Goal: Task Accomplishment & Management: Complete application form

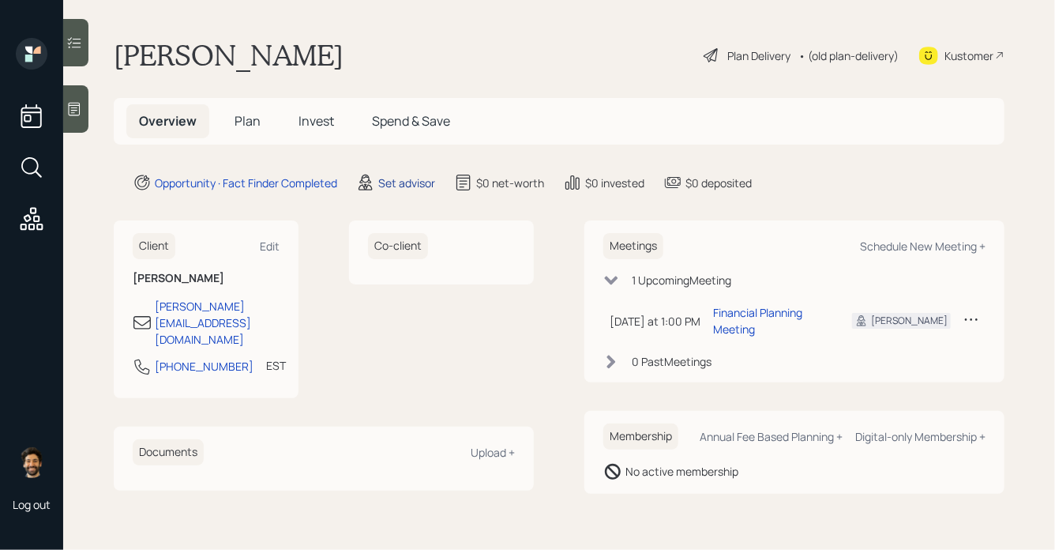
click at [405, 183] on div "Set advisor" at bounding box center [406, 183] width 57 height 17
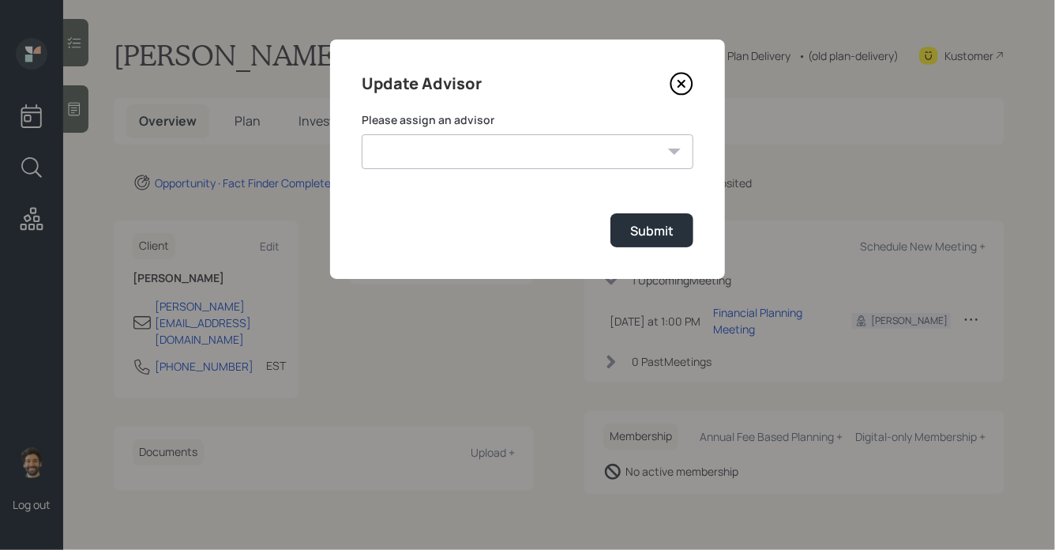
click at [454, 152] on select "[PERSON_NAME] [PERSON_NAME] End [PERSON_NAME] [PERSON_NAME] [PERSON_NAME] [PERS…" at bounding box center [528, 151] width 332 height 35
select select "f14b762f-c7c2-4b89-9227-8fa891345eea"
click at [362, 134] on select "[PERSON_NAME] [PERSON_NAME] End [PERSON_NAME] [PERSON_NAME] [PERSON_NAME] [PERS…" at bounding box center [528, 151] width 332 height 35
click at [647, 234] on div "Submit" at bounding box center [651, 230] width 43 height 17
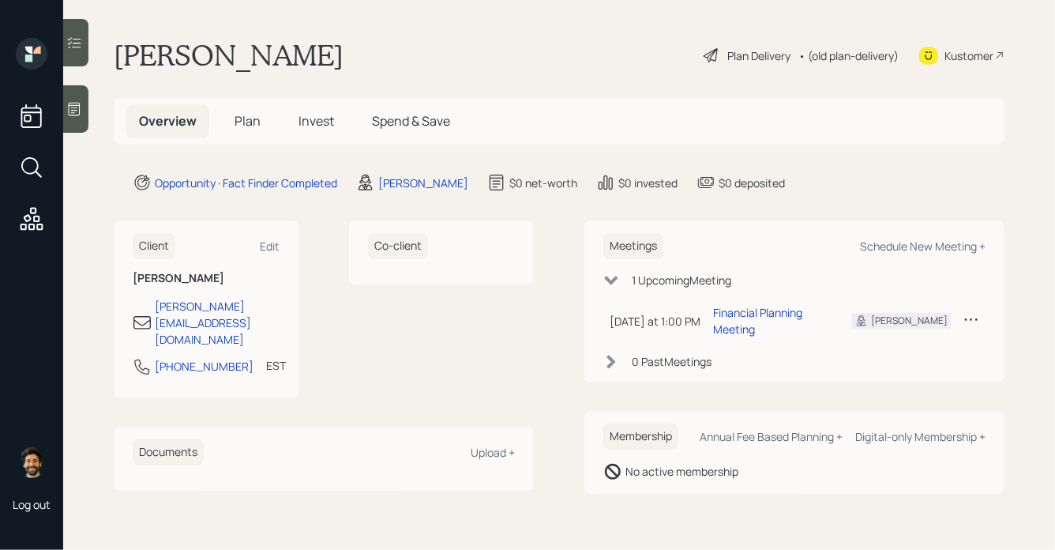
click at [79, 113] on icon at bounding box center [74, 109] width 16 height 16
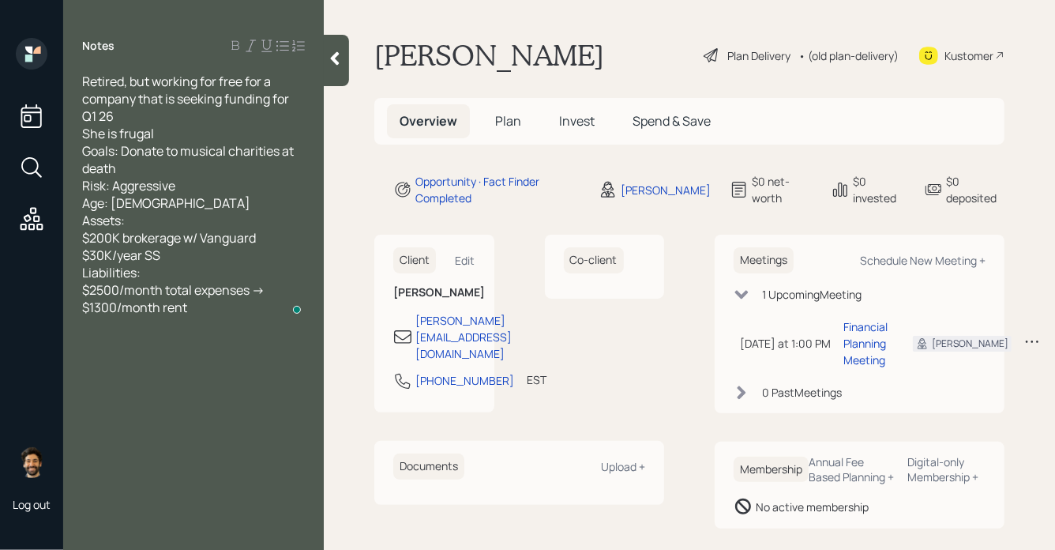
click at [501, 121] on span "Plan" at bounding box center [508, 120] width 26 height 17
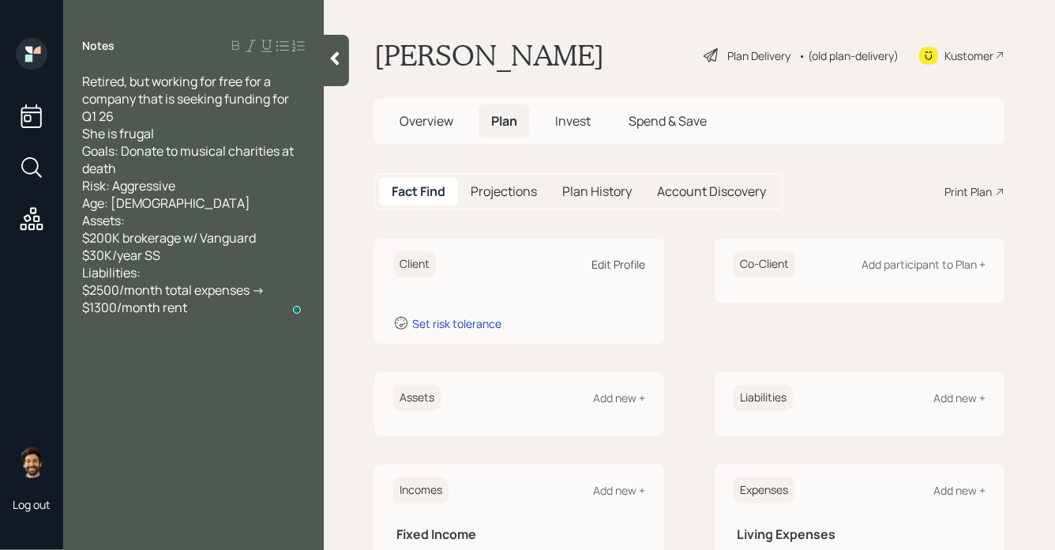
click at [615, 263] on div "Edit Profile" at bounding box center [619, 264] width 54 height 15
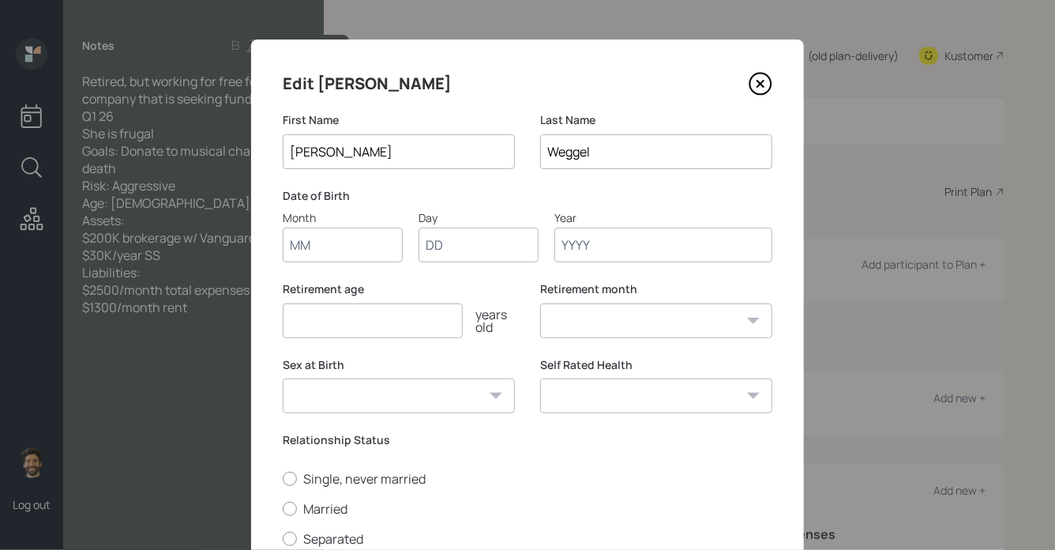
click at [366, 252] on input "Month" at bounding box center [343, 245] width 120 height 35
type input "01"
type input "1930"
select select "1"
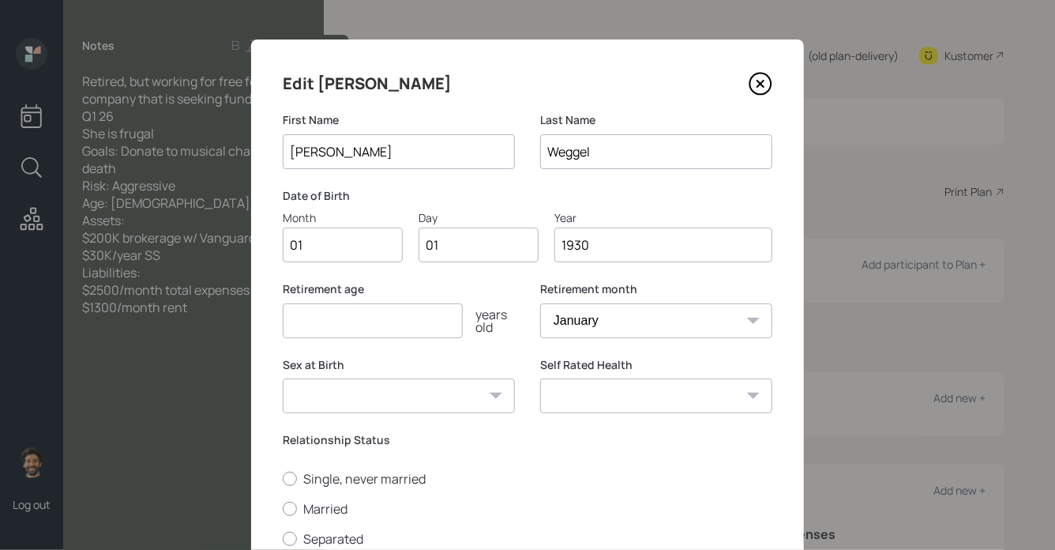
type input "1930"
click at [344, 336] on input "number" at bounding box center [373, 320] width 180 height 35
click at [344, 332] on input "number" at bounding box center [373, 320] width 180 height 35
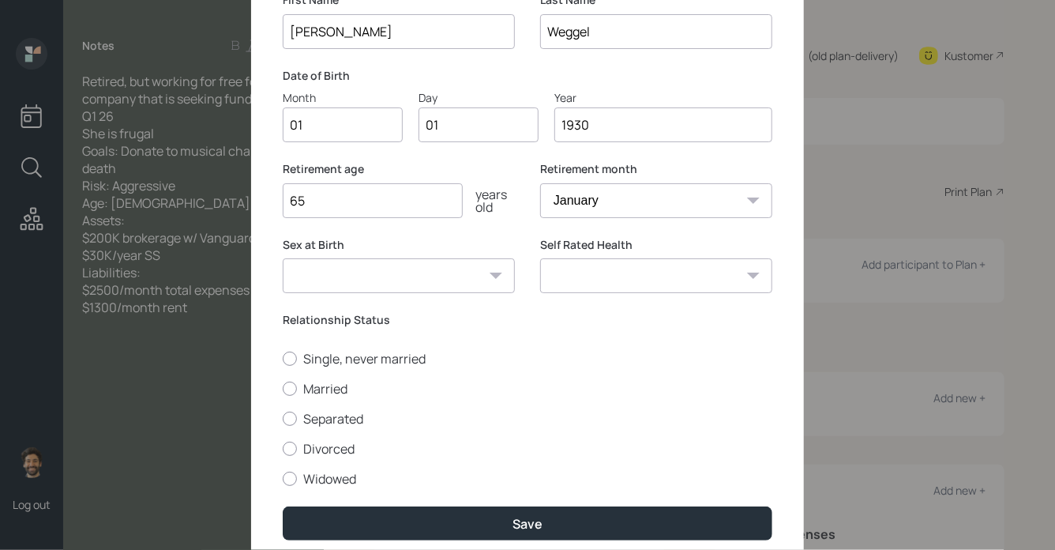
scroll to position [143, 0]
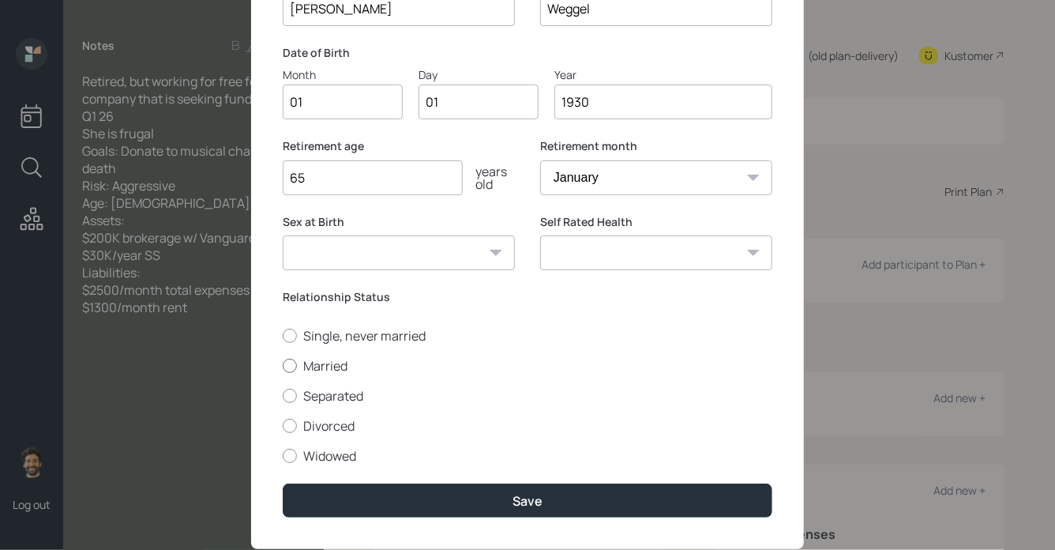
type input "65"
click at [320, 365] on label "Married" at bounding box center [528, 365] width 490 height 17
click at [283, 365] on input "Married" at bounding box center [282, 365] width 1 height 1
radio input "true"
click at [334, 344] on div "Single, never married Married Separated Divorced Widowed" at bounding box center [528, 395] width 490 height 137
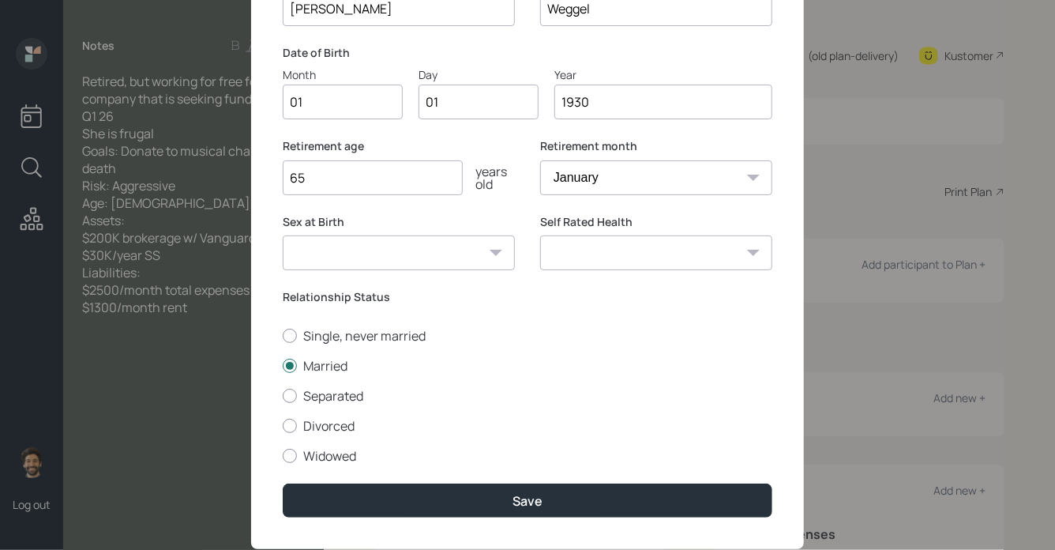
click at [330, 344] on div "Single, never married Married Separated Divorced Widowed" at bounding box center [528, 395] width 490 height 137
click at [320, 329] on label "Single, never married" at bounding box center [528, 335] width 490 height 17
click at [283, 335] on input "Single, never married" at bounding box center [282, 335] width 1 height 1
radio input "true"
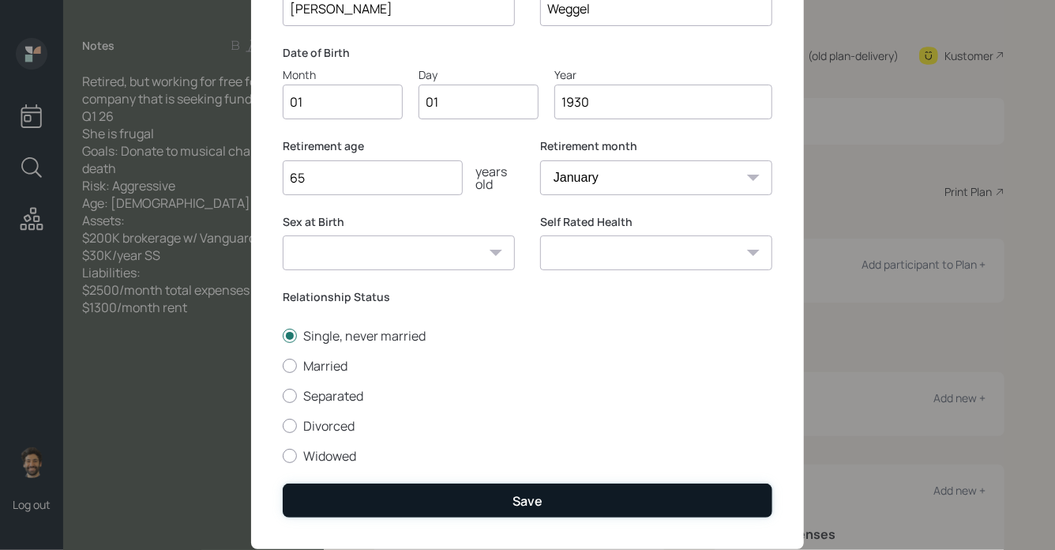
click at [327, 508] on button "Save" at bounding box center [528, 500] width 490 height 34
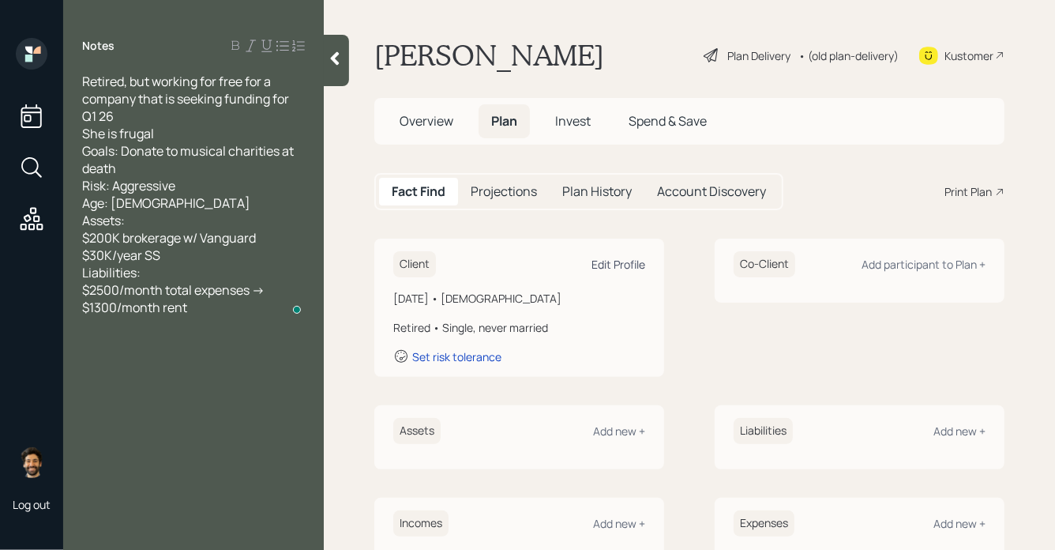
click at [626, 261] on div "Edit Profile" at bounding box center [619, 264] width 54 height 15
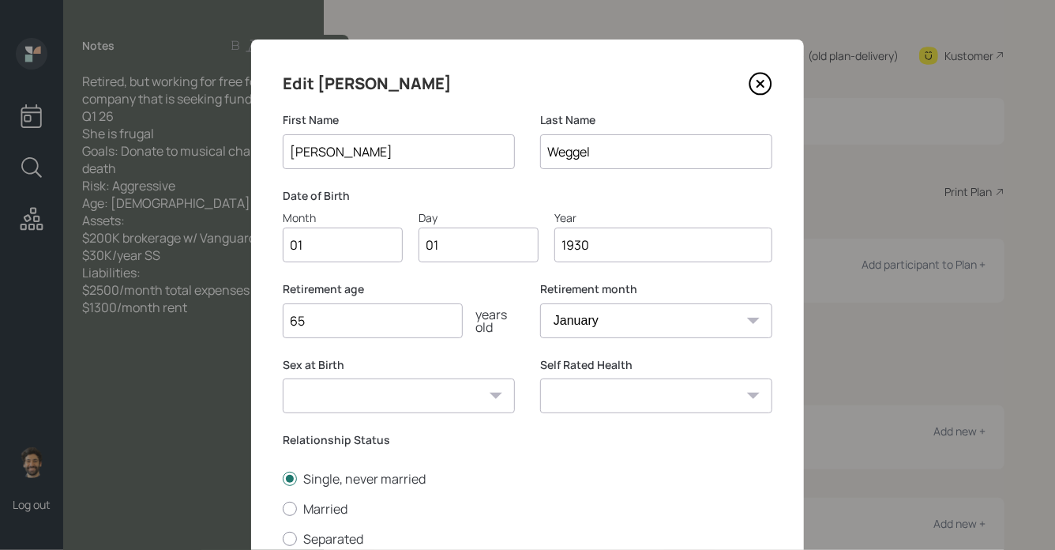
click at [606, 253] on input "1930" at bounding box center [664, 245] width 218 height 35
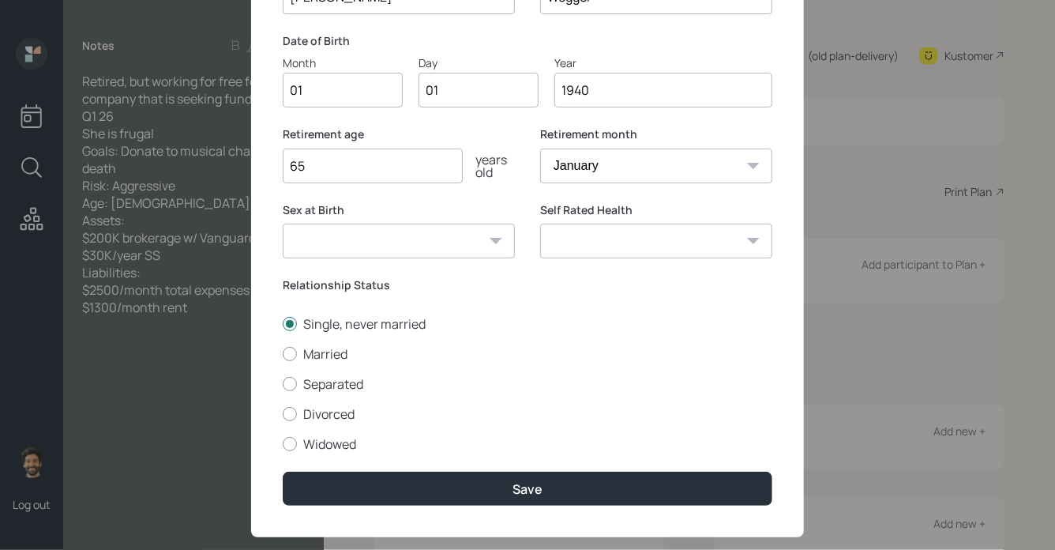
scroll to position [183, 0]
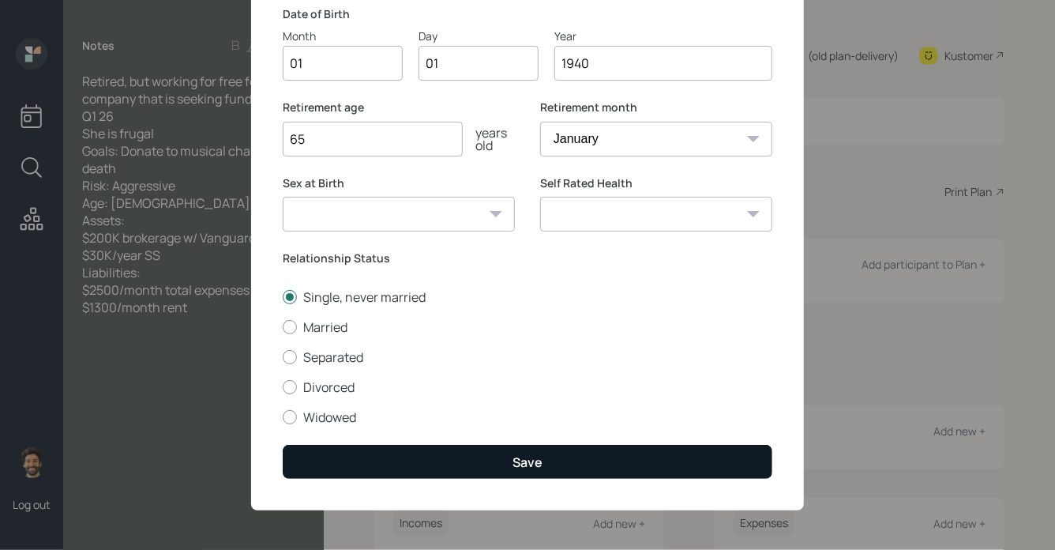
type input "1940"
click at [402, 461] on button "Save" at bounding box center [528, 462] width 490 height 34
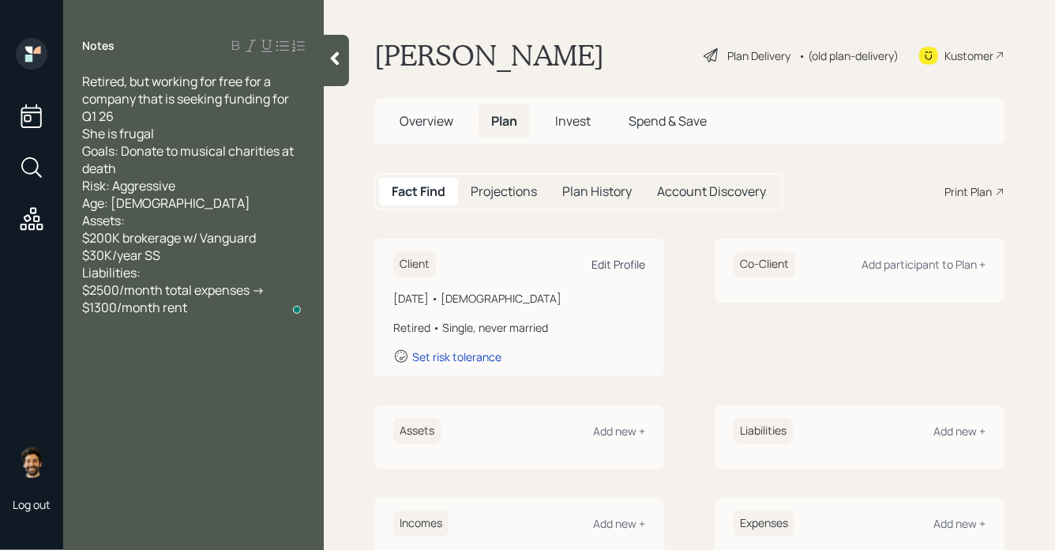
click at [621, 265] on div "Edit Profile" at bounding box center [619, 264] width 54 height 15
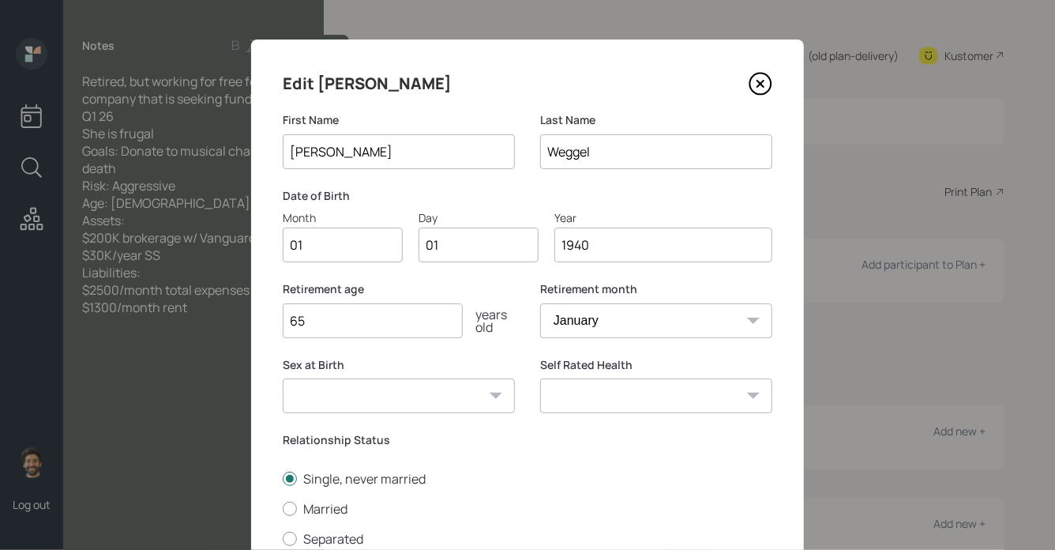
click at [652, 244] on input "1940" at bounding box center [664, 245] width 218 height 35
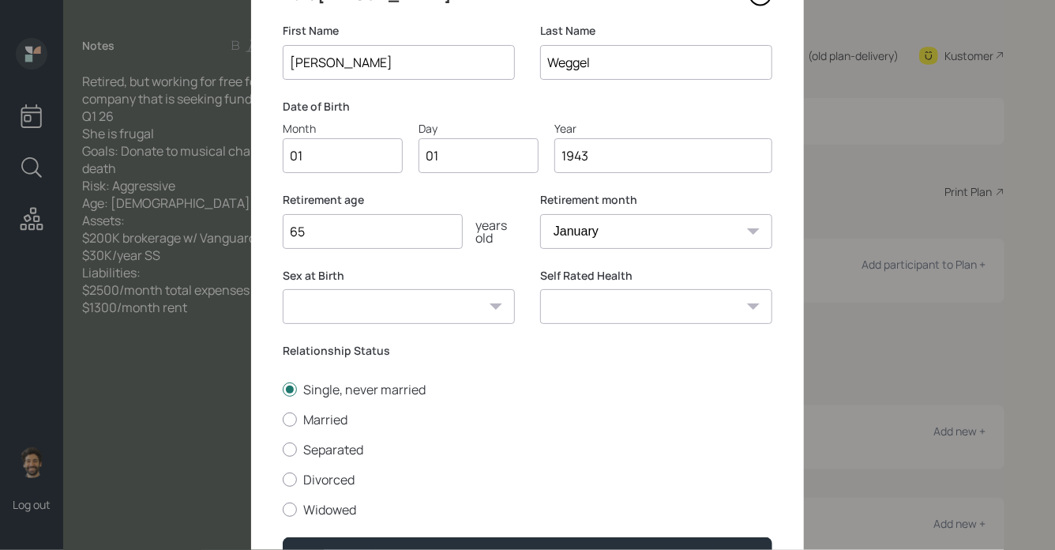
scroll to position [183, 0]
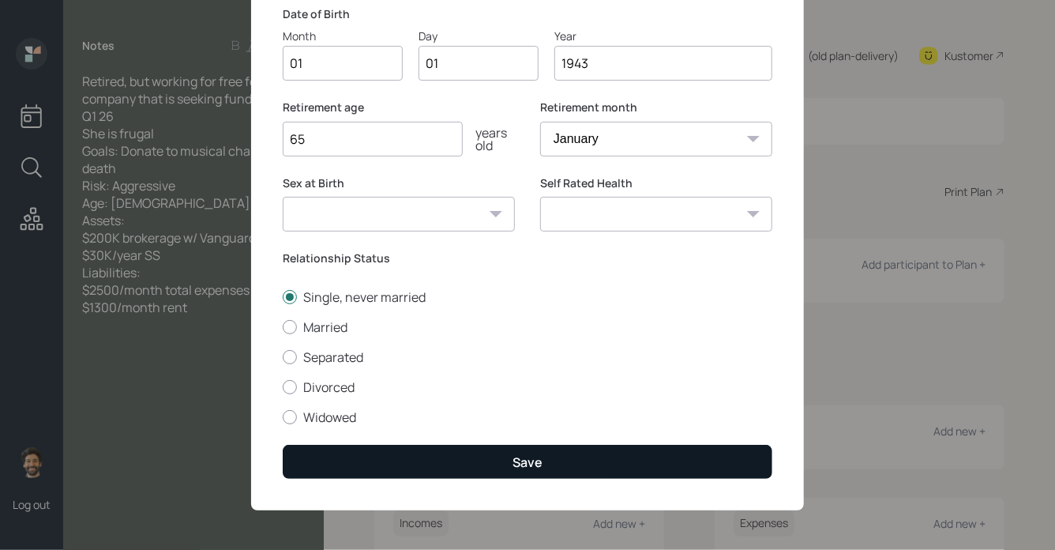
type input "1943"
click at [440, 466] on button "Save" at bounding box center [528, 462] width 490 height 34
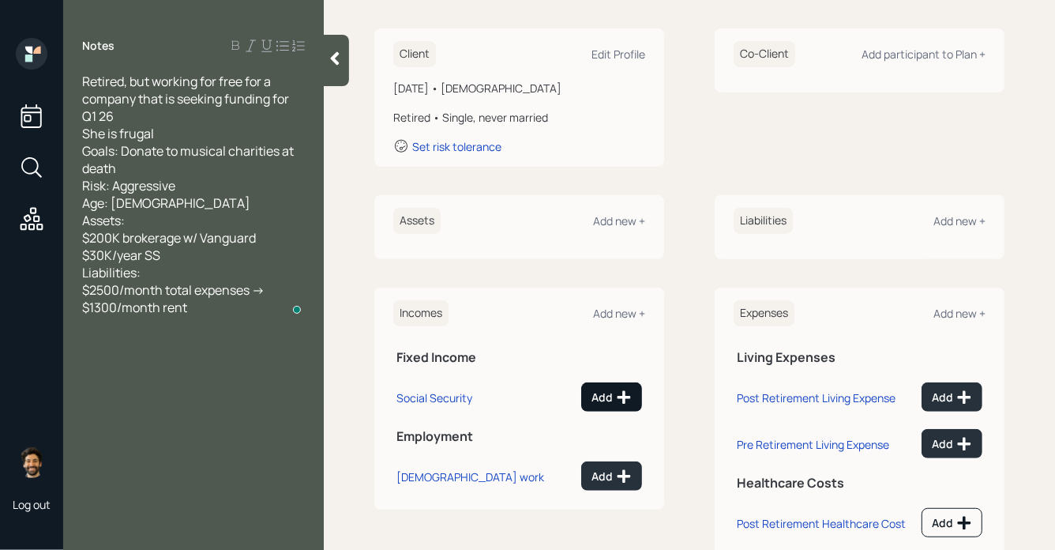
scroll to position [253, 0]
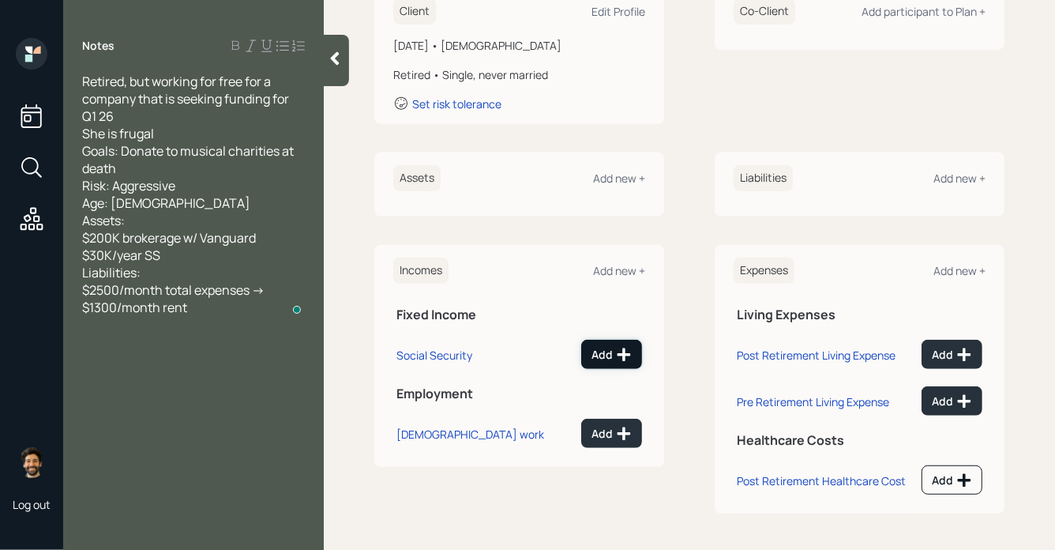
click at [617, 357] on icon at bounding box center [624, 355] width 16 height 16
click at [611, 439] on div "Add" at bounding box center [612, 434] width 40 height 16
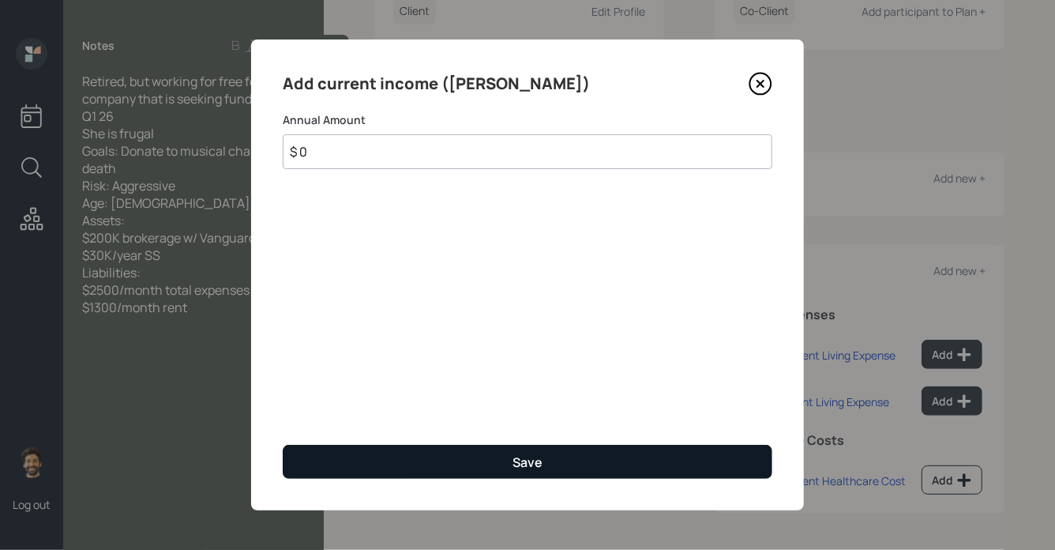
type input "$ 0"
click at [518, 460] on div "Save" at bounding box center [528, 461] width 30 height 17
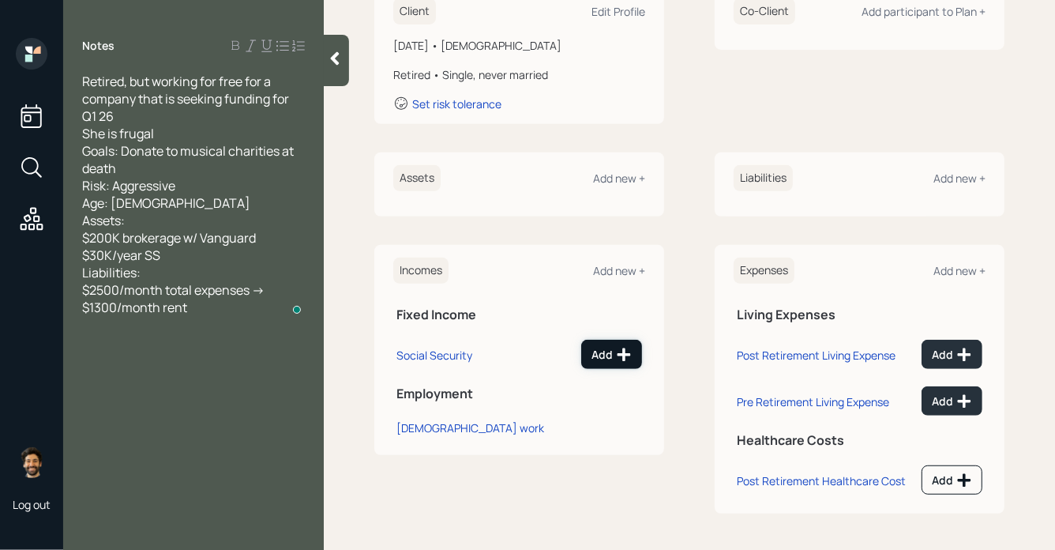
click at [609, 348] on div "Add" at bounding box center [612, 355] width 40 height 16
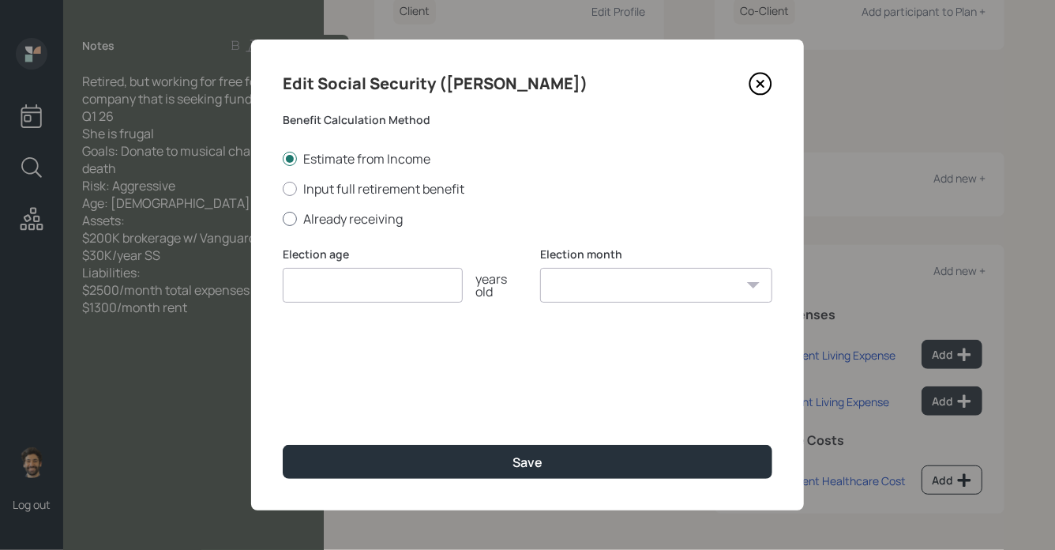
click at [340, 220] on label "Already receiving" at bounding box center [528, 218] width 490 height 17
click at [283, 219] on input "Already receiving" at bounding box center [282, 218] width 1 height 1
radio input "true"
click at [336, 358] on input "$" at bounding box center [528, 361] width 490 height 35
type input "$ 2,500"
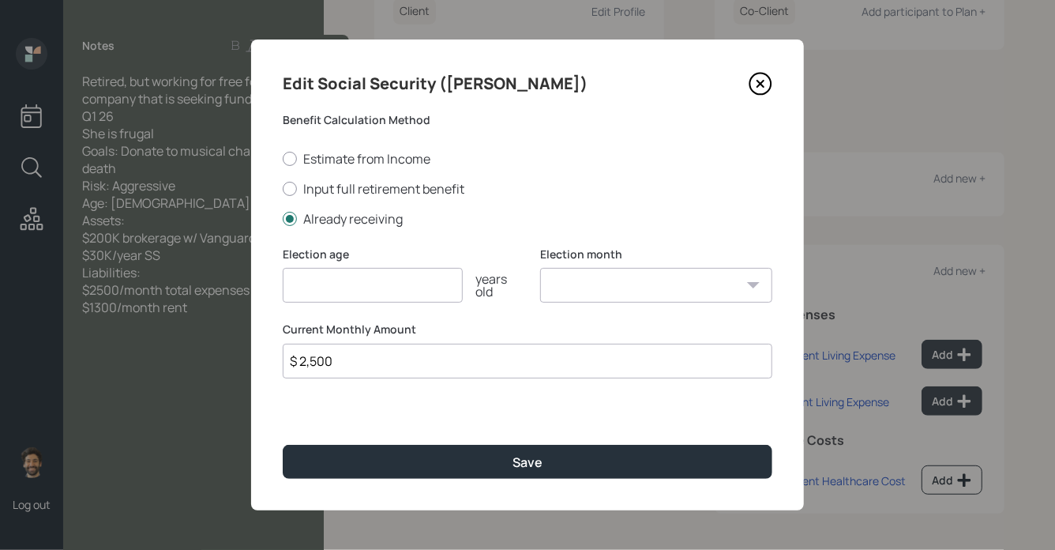
click at [343, 289] on input "number" at bounding box center [373, 285] width 180 height 35
type input "65"
click at [600, 295] on select "January February March April May June July August September October November De…" at bounding box center [656, 285] width 232 height 35
select select "1"
click at [540, 269] on select "January February March April May June July August September October November De…" at bounding box center [656, 285] width 232 height 35
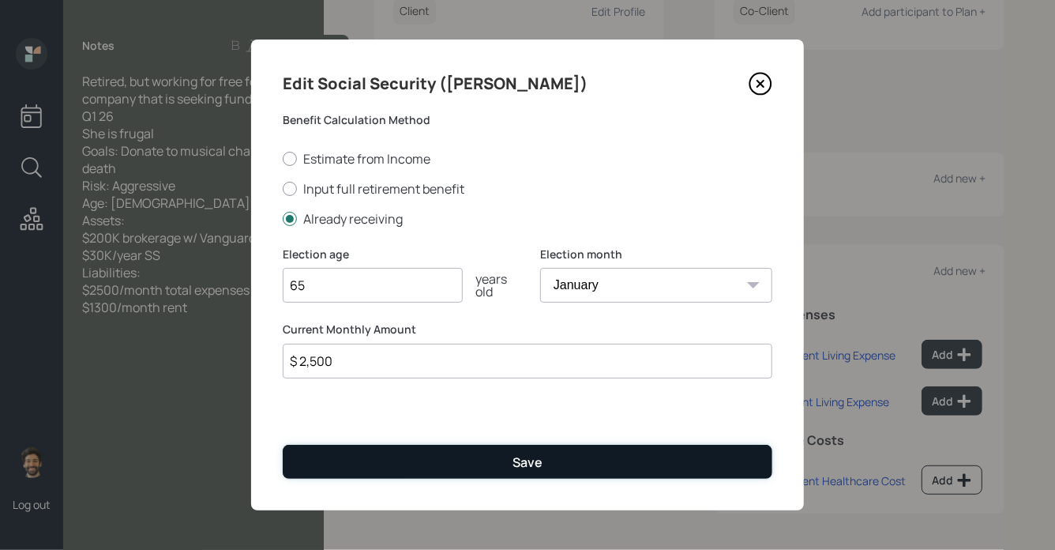
click at [467, 456] on button "Save" at bounding box center [528, 462] width 490 height 34
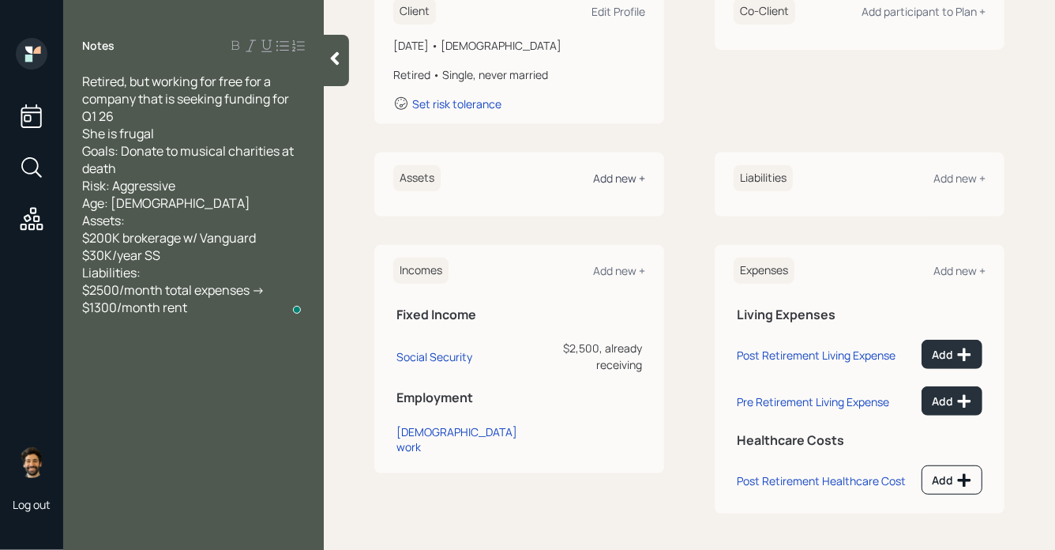
click at [622, 175] on div "Add new +" at bounding box center [619, 178] width 52 height 15
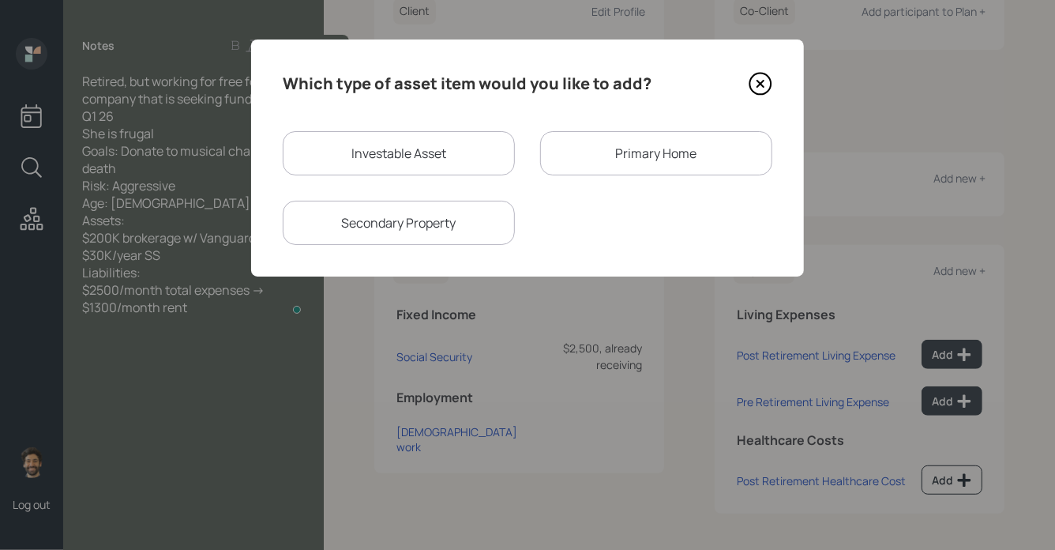
click at [406, 145] on div "Investable Asset" at bounding box center [399, 153] width 232 height 44
select select "taxable"
select select "balanced"
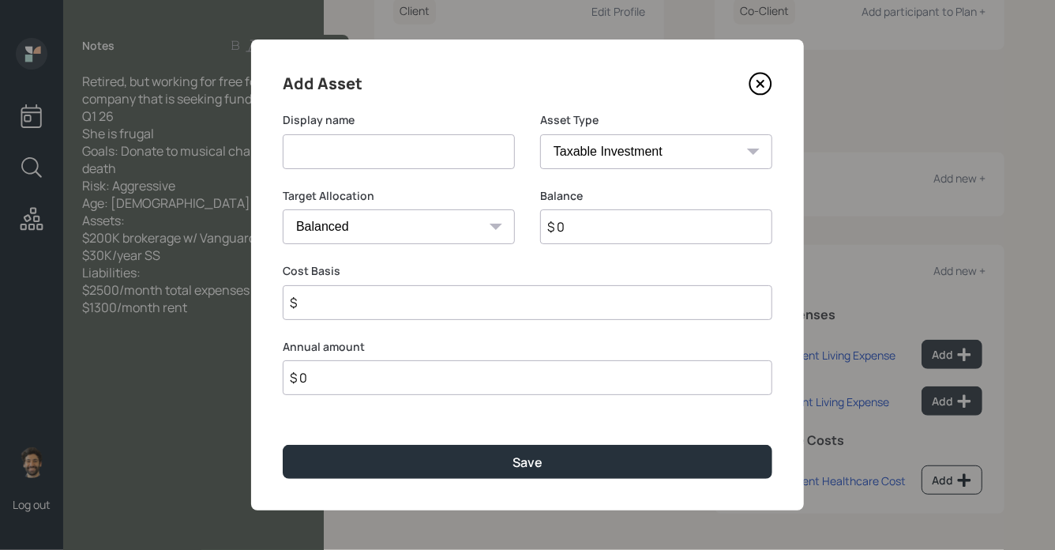
click at [410, 162] on input at bounding box center [399, 151] width 232 height 35
click at [387, 160] on input at bounding box center [399, 151] width 232 height 35
type input "Brokerage"
click at [585, 221] on input "$ 0" at bounding box center [656, 226] width 232 height 35
type input "$ 200,000"
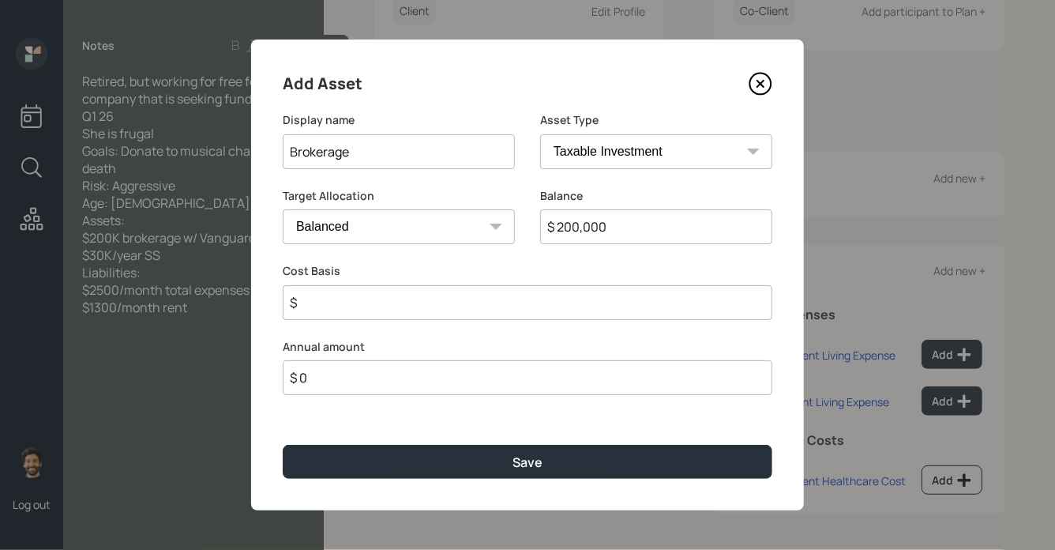
click at [393, 310] on input "$" at bounding box center [528, 302] width 490 height 35
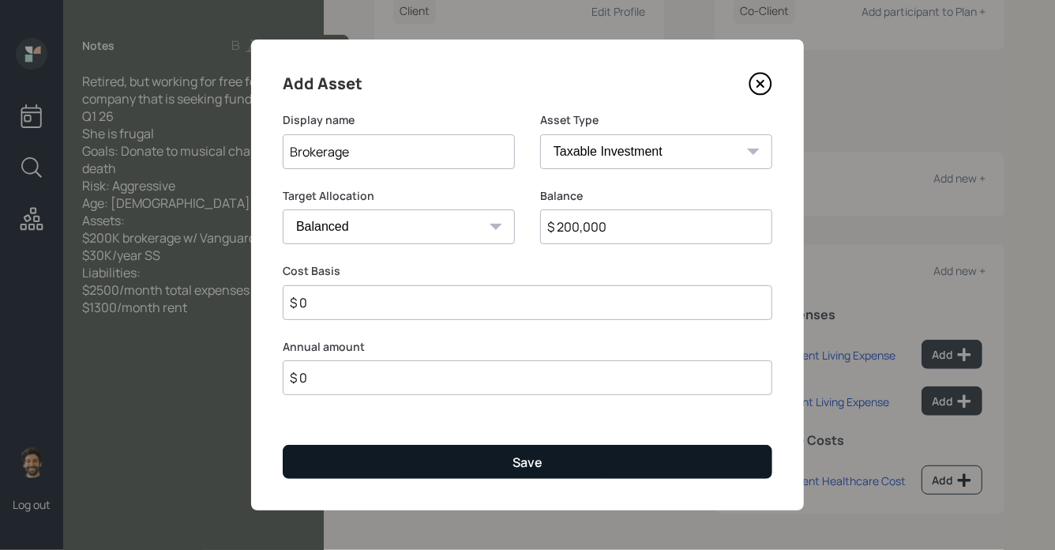
type input "$ 0"
click at [421, 470] on button "Save" at bounding box center [528, 462] width 490 height 34
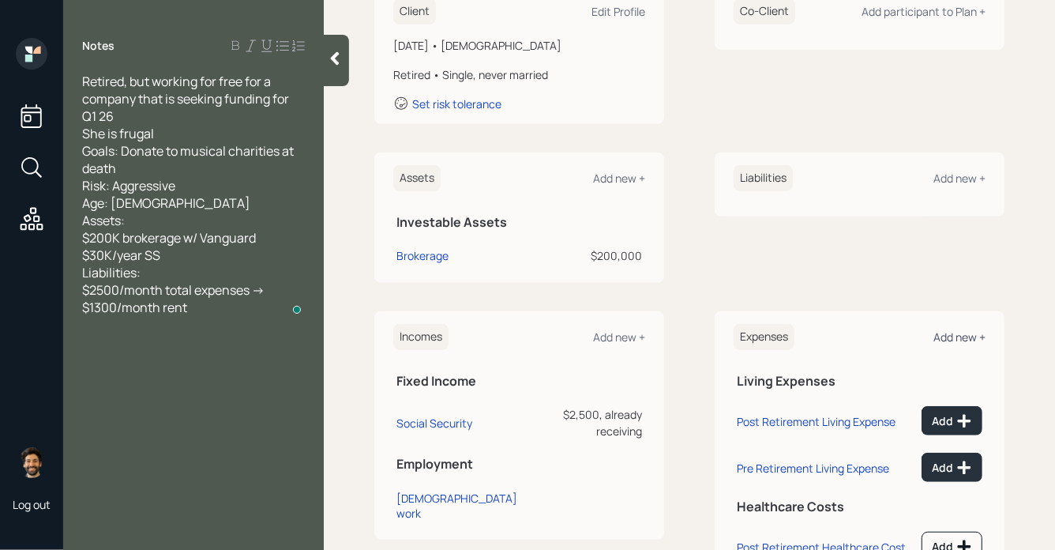
click at [966, 339] on div "Add new +" at bounding box center [960, 336] width 52 height 15
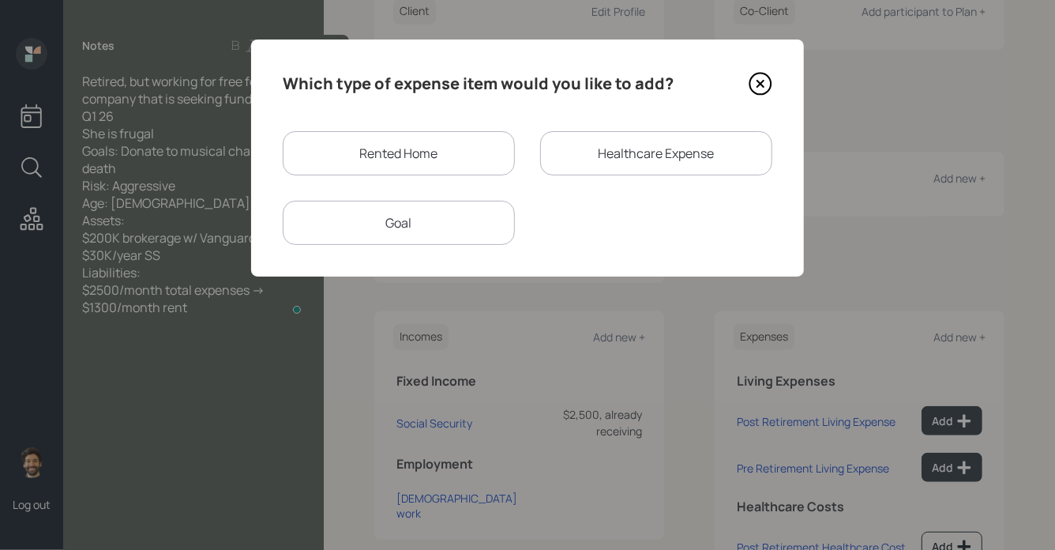
click at [424, 157] on div "Rented Home" at bounding box center [399, 153] width 232 height 44
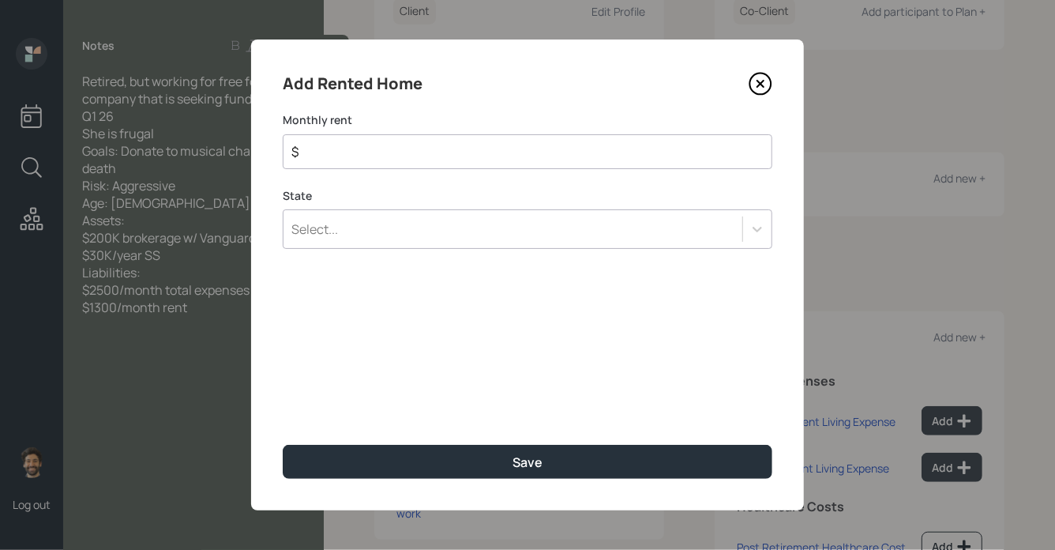
click at [404, 242] on div "Select..." at bounding box center [513, 229] width 459 height 27
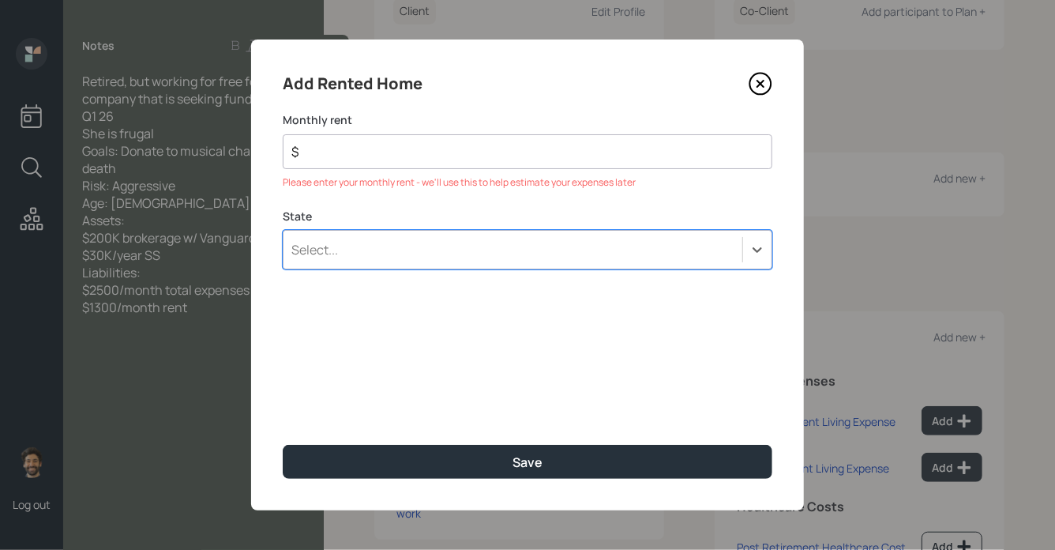
click at [340, 250] on div "Select..." at bounding box center [513, 249] width 459 height 27
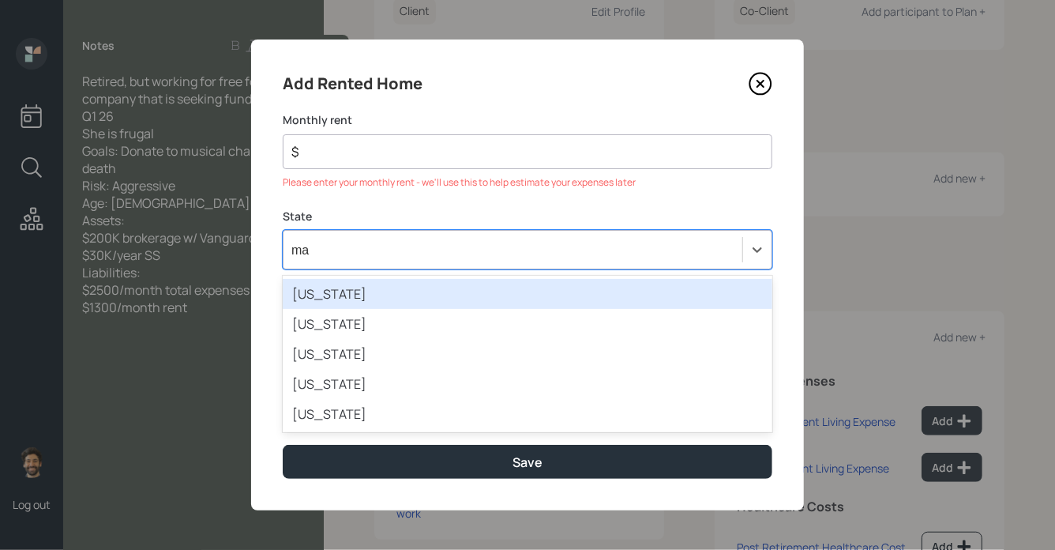
type input "mas"
click at [303, 292] on div "[US_STATE]" at bounding box center [528, 294] width 490 height 30
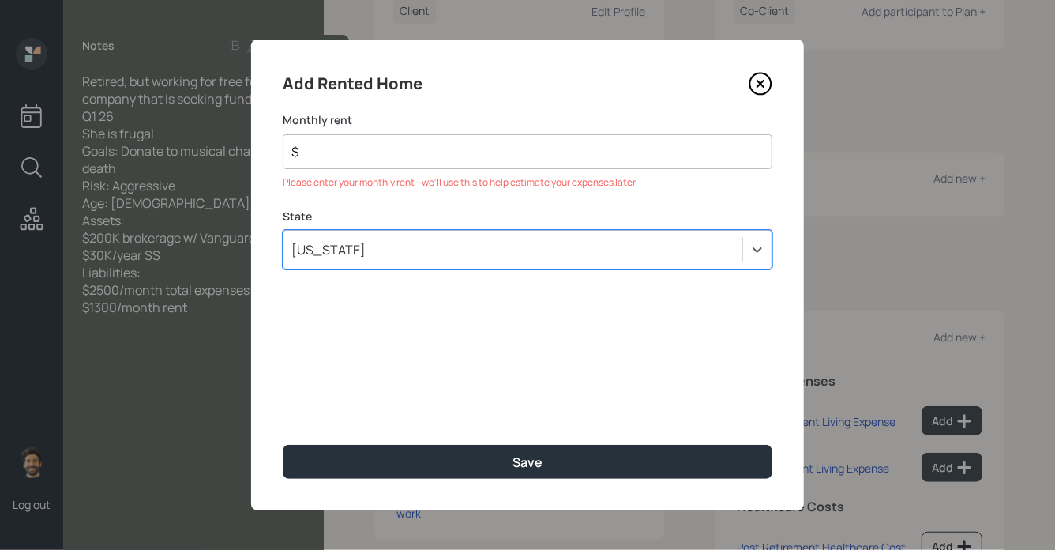
click at [306, 166] on div "$" at bounding box center [528, 151] width 490 height 35
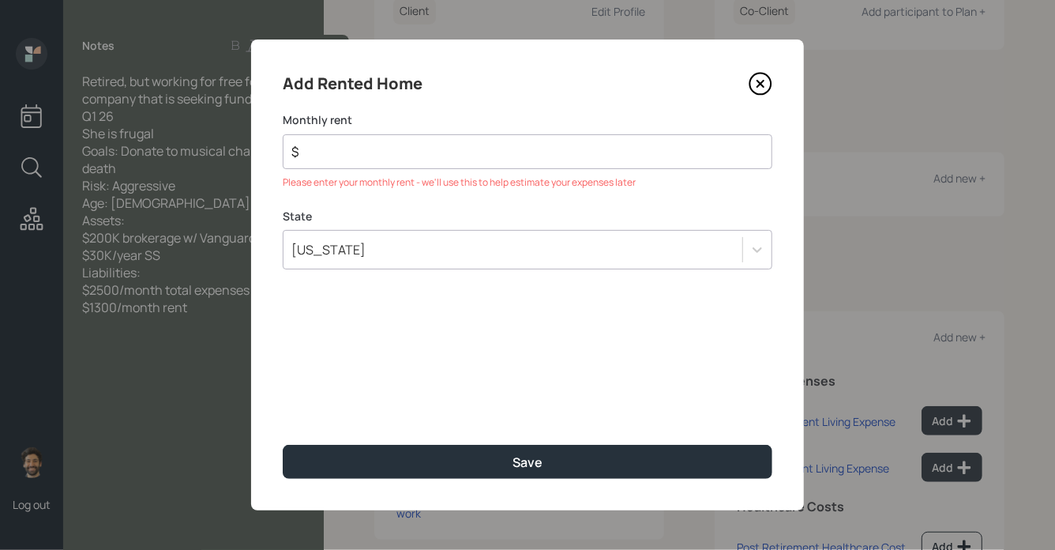
click at [339, 149] on input "$" at bounding box center [521, 151] width 463 height 19
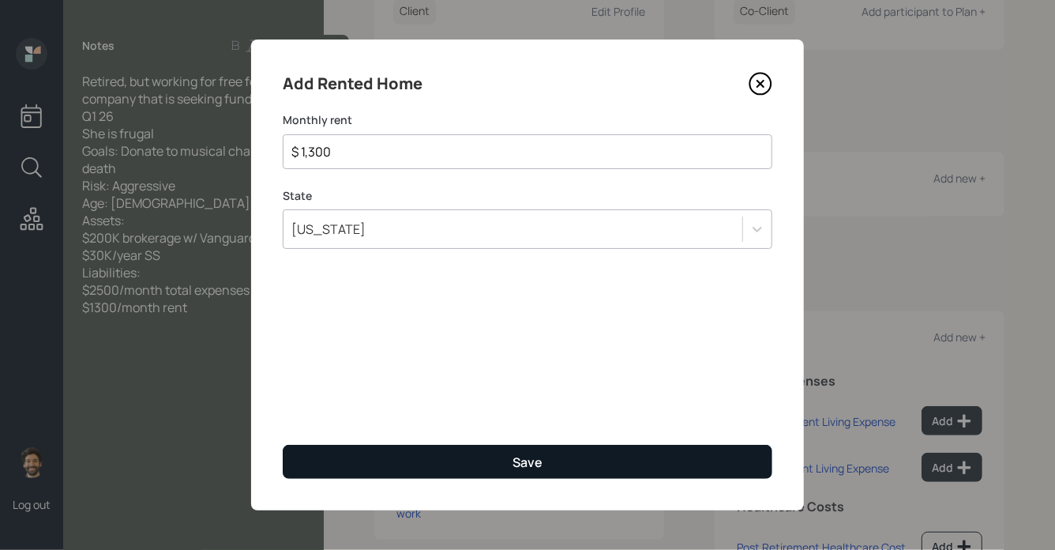
type input "$ 1,300"
click at [329, 475] on button "Save" at bounding box center [528, 462] width 490 height 34
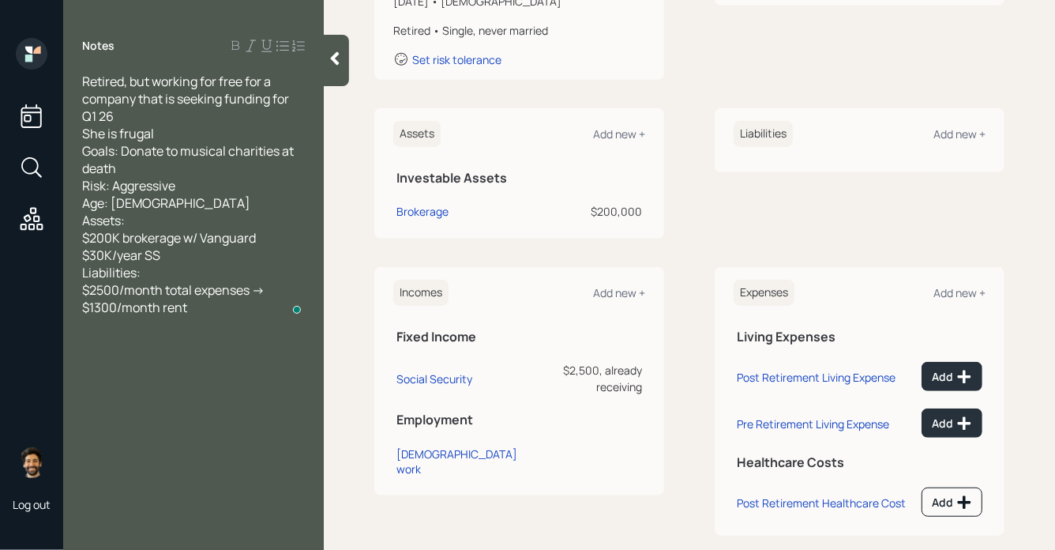
scroll to position [320, 0]
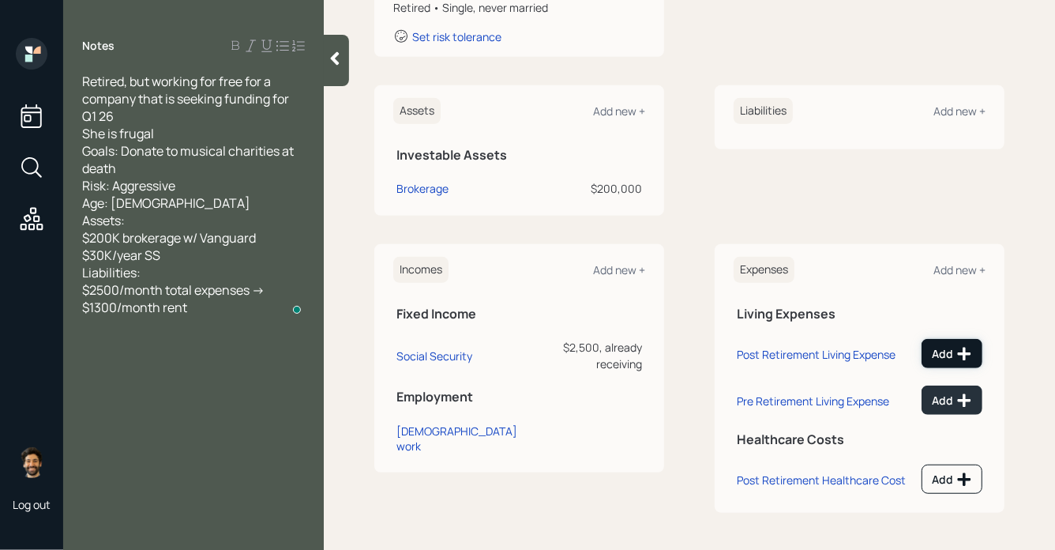
click at [947, 355] on div "Add" at bounding box center [952, 354] width 40 height 16
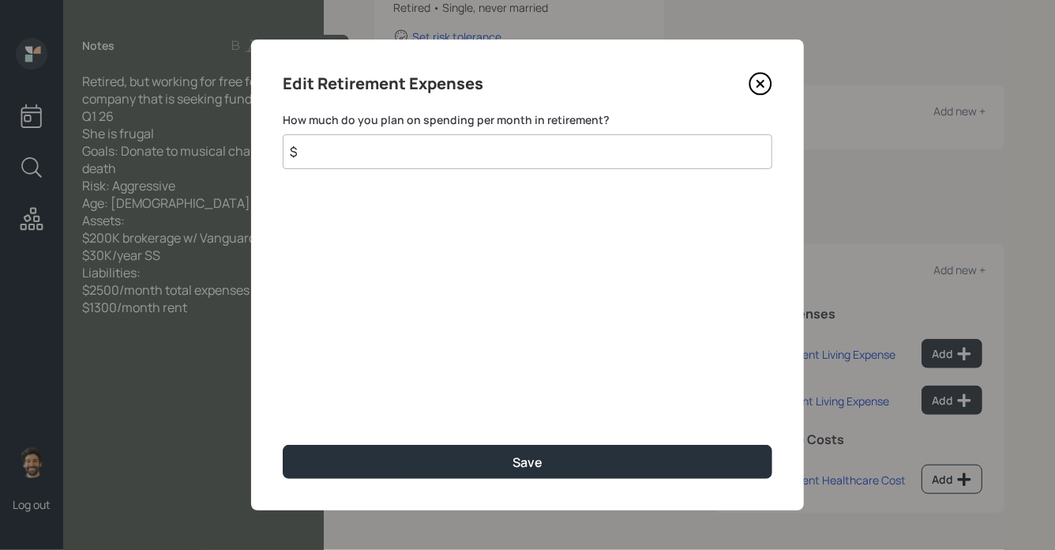
click at [442, 147] on input "$" at bounding box center [528, 151] width 490 height 35
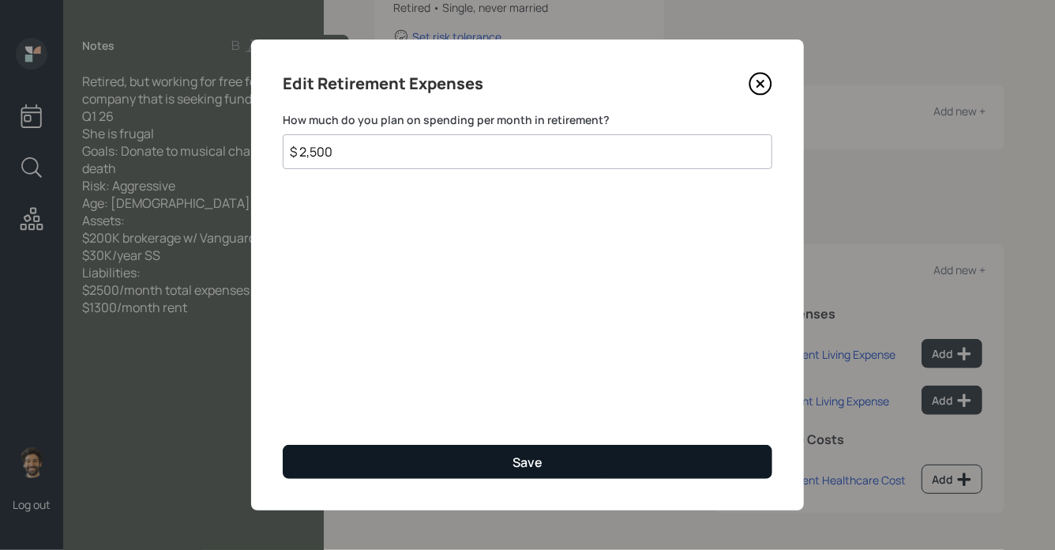
type input "$ 2,500"
click at [397, 448] on button "Save" at bounding box center [528, 462] width 490 height 34
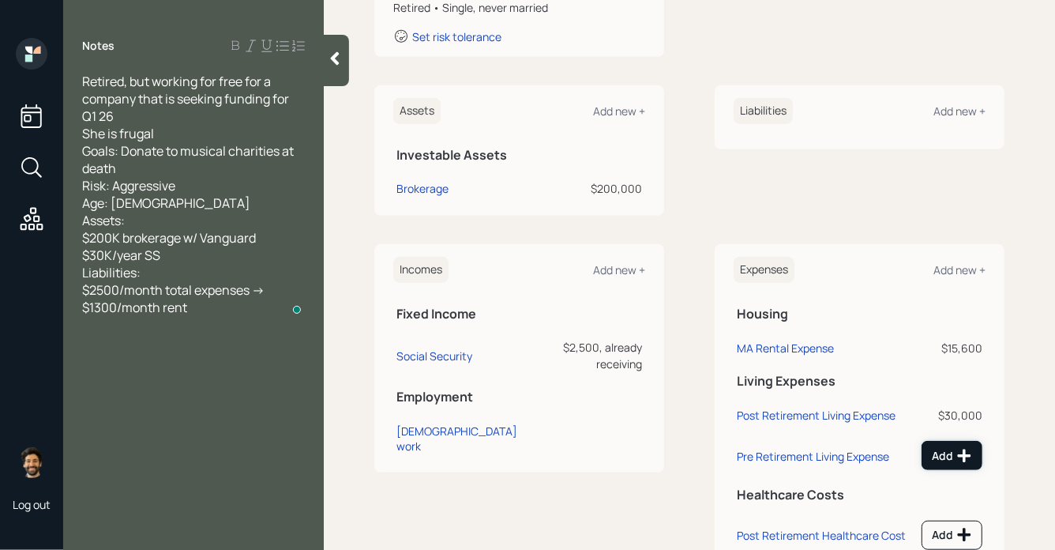
click at [942, 450] on div "Add" at bounding box center [952, 456] width 40 height 16
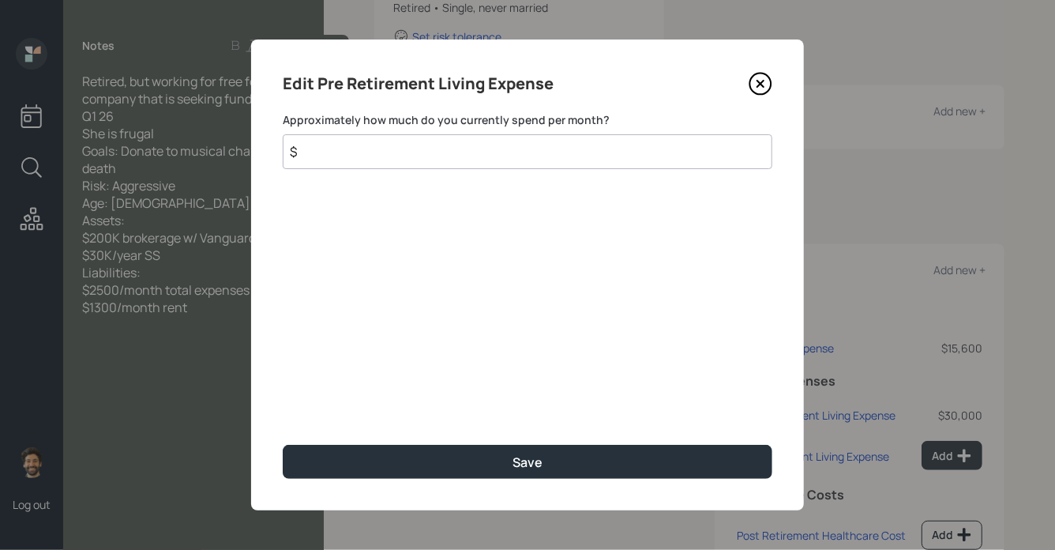
click at [423, 164] on input "$" at bounding box center [528, 151] width 490 height 35
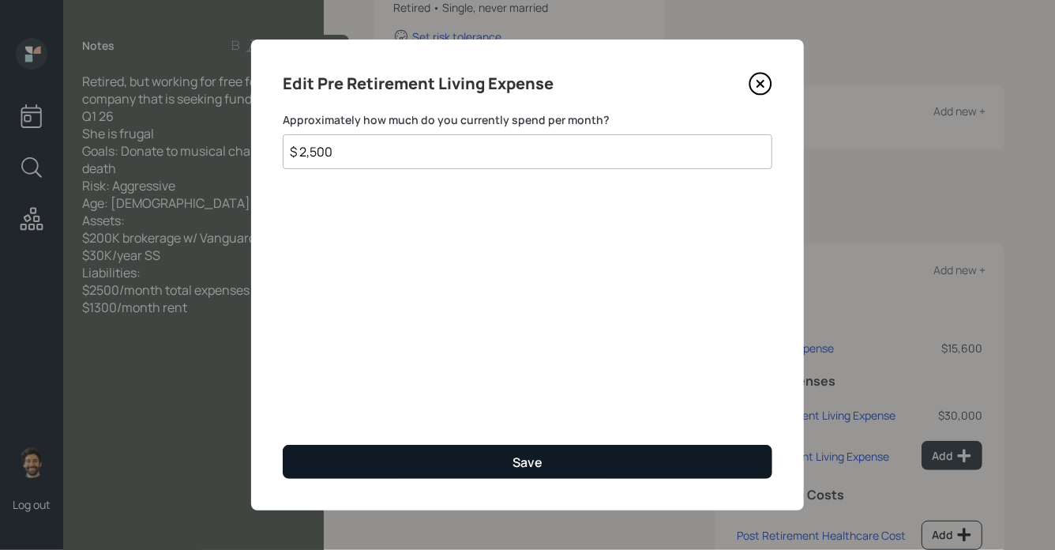
type input "$ 2,500"
click at [353, 456] on button "Save" at bounding box center [528, 462] width 490 height 34
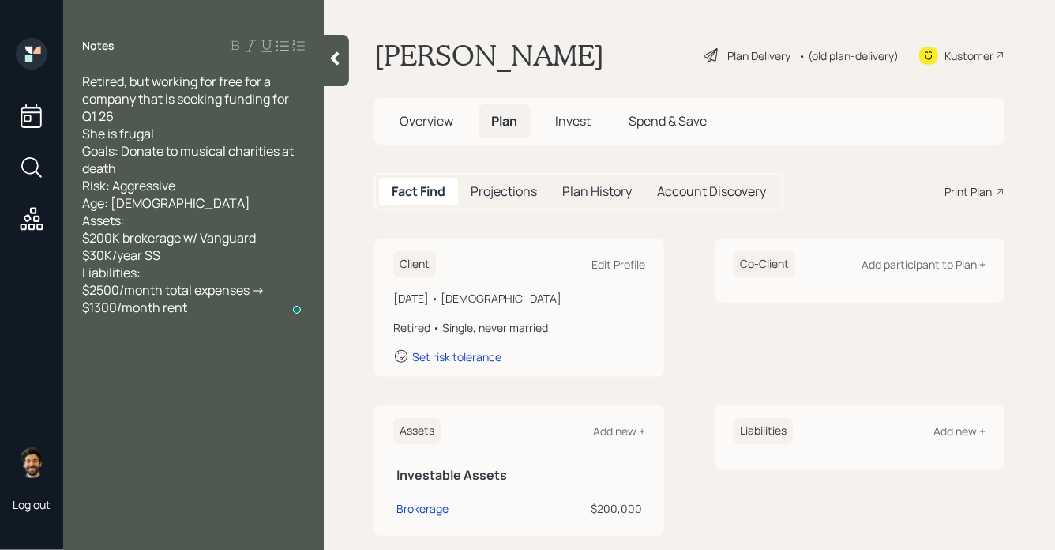
click at [336, 58] on icon at bounding box center [335, 59] width 16 height 16
